Goal: Task Accomplishment & Management: Manage account settings

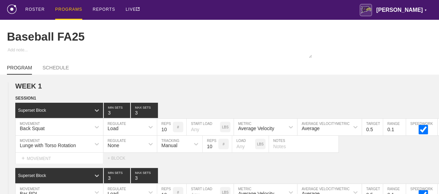
click at [72, 9] on div "PROGRAMS" at bounding box center [68, 10] width 27 height 20
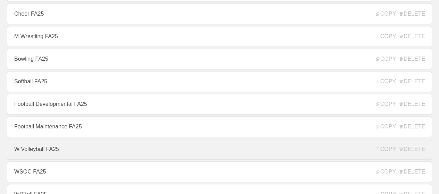
scroll to position [278, 0]
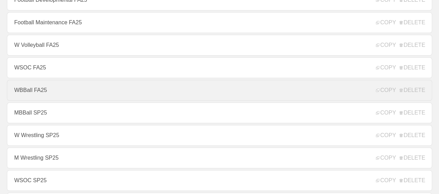
click at [38, 92] on link "WBBall FA25" at bounding box center [219, 90] width 425 height 21
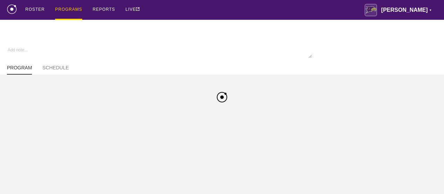
type textarea "x"
type input "WBBall FA25"
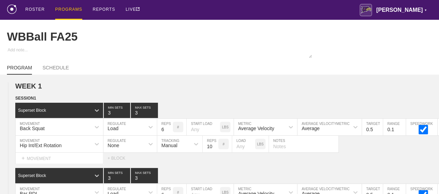
click at [60, 8] on div "PROGRAMS" at bounding box center [68, 10] width 27 height 20
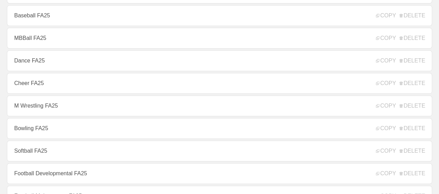
scroll to position [139, 0]
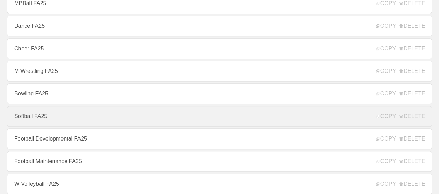
click at [42, 121] on link "Softball FA25" at bounding box center [219, 116] width 425 height 21
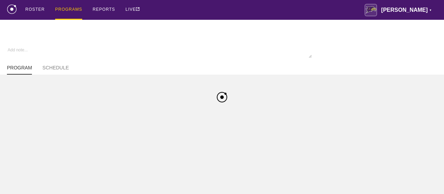
type textarea "x"
type input "Softball FA25"
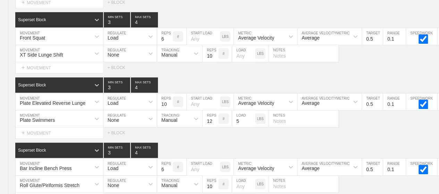
scroll to position [4166, 0]
